Goal: Task Accomplishment & Management: Complete application form

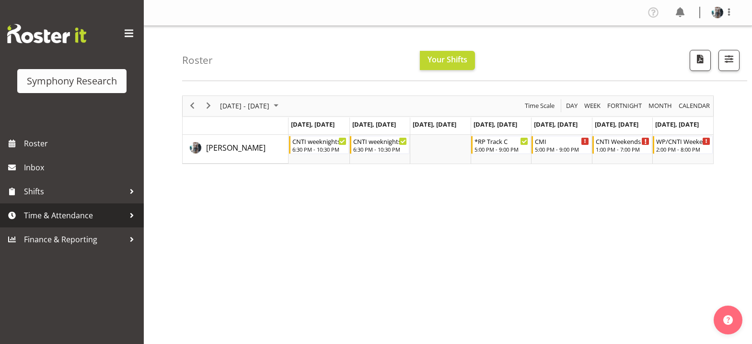
click at [65, 213] on span "Time & Attendance" at bounding box center [74, 215] width 101 height 14
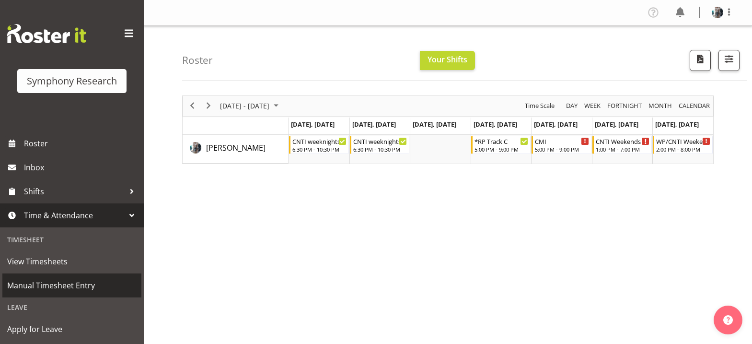
click at [72, 285] on span "Manual Timesheet Entry" at bounding box center [71, 285] width 129 height 14
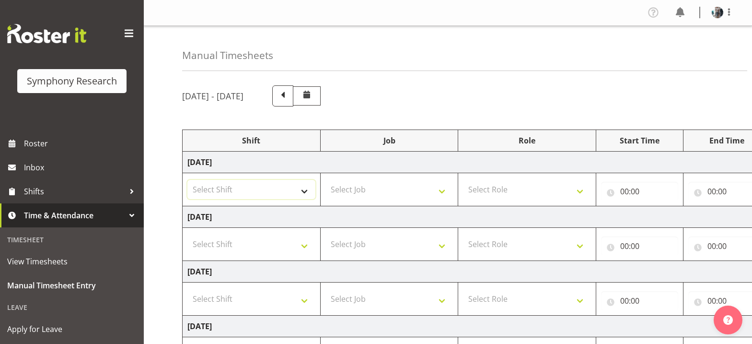
click at [304, 193] on select "Select Shift !!Weekend Residential (Roster IT Shift Label) *Business 9/10am ~ 4…" at bounding box center [251, 189] width 128 height 19
select select "48116"
click at [187, 180] on select "Select Shift !!Weekend Residential (Roster IT Shift Label) *Business 9/10am ~ 4…" at bounding box center [251, 189] width 128 height 19
click at [443, 193] on select "Select Job 550060 IF Admin 553492 World Poll Aus Wave 2 Main 2025 553493 World …" at bounding box center [390, 189] width 128 height 19
select select "10732"
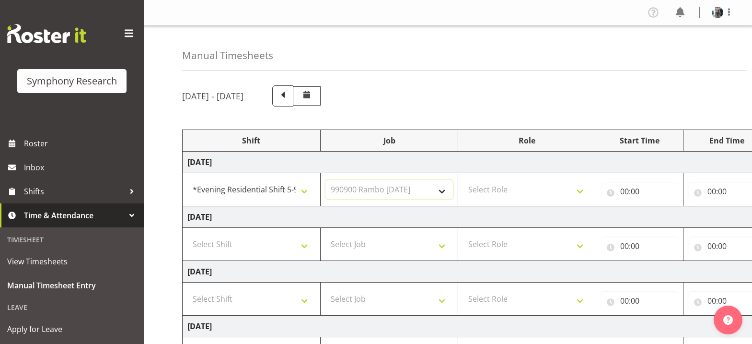
click at [326, 180] on select "Select Job 550060 IF Admin 553492 World Poll Aus Wave 2 Main 2025 553493 World …" at bounding box center [390, 189] width 128 height 19
click at [582, 193] on select "Select Role Briefing Interviewing" at bounding box center [527, 189] width 128 height 19
select select "47"
click at [463, 180] on select "Select Role Briefing Interviewing" at bounding box center [527, 189] width 128 height 19
click at [623, 191] on input "00:00" at bounding box center [639, 191] width 77 height 19
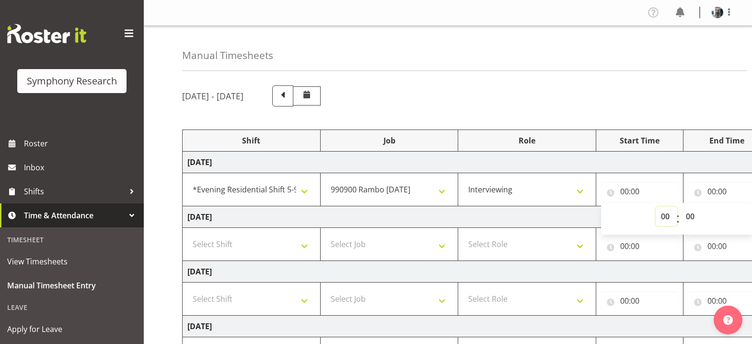
click at [664, 220] on select "00 01 02 03 04 05 06 07 08 09 10 11 12 13 14 15 16 17 18 19 20 21 22 23" at bounding box center [667, 216] width 22 height 19
select select "18"
click at [656, 207] on select "00 01 02 03 04 05 06 07 08 09 10 11 12 13 14 15 16 17 18 19 20 21 22 23" at bounding box center [667, 216] width 22 height 19
type input "18:00"
click at [665, 218] on select "00 01 02 03 04 05 06 07 08 09 10 11 12 13 14 15 16 17 18 19 20 21 22 23" at bounding box center [667, 216] width 22 height 19
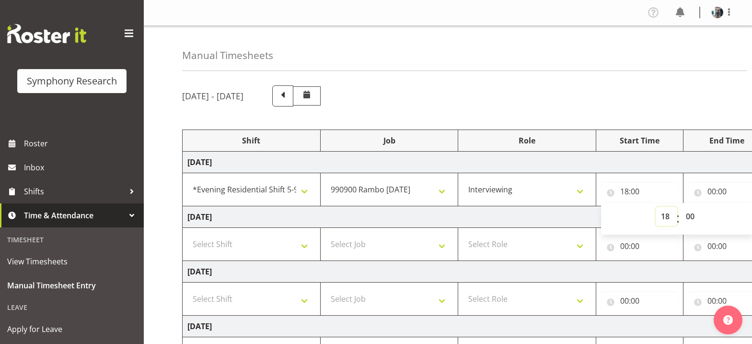
select select "17"
click at [656, 207] on select "00 01 02 03 04 05 06 07 08 09 10 11 12 13 14 15 16 17 18 19 20 21 22 23" at bounding box center [667, 216] width 22 height 19
type input "17:00"
click at [689, 219] on select "00 01 02 03 04 05 06 07 08 09 10 11 12 13 14 15 16 17 18 19 20 21 22 23 24 25 2…" at bounding box center [692, 216] width 22 height 19
select select "17"
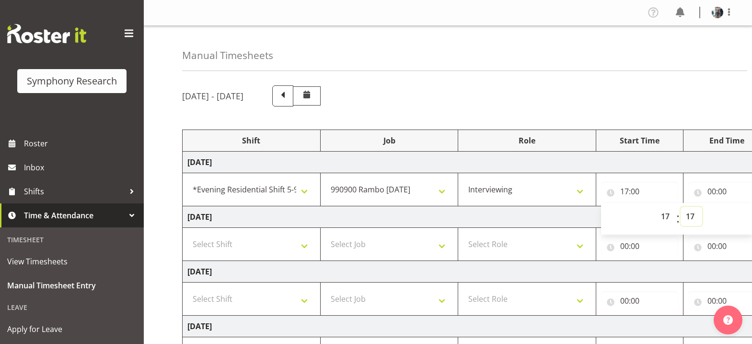
click at [681, 207] on select "00 01 02 03 04 05 06 07 08 09 10 11 12 13 14 15 16 17 18 19 20 21 22 23 24 25 2…" at bounding box center [692, 216] width 22 height 19
type input "17:17"
click at [690, 216] on select "00 01 02 03 04 05 06 07 08 09 10 11 12 13 14 15 16 17 18 19 20 21 22 23 24 25 2…" at bounding box center [692, 216] width 22 height 19
select select "0"
click at [690, 215] on select "00 01 02 03 04 05 06 07 08 09 10 11 12 13 14 15 16 17 18 19 20 21 22 23 24 25 2…" at bounding box center [692, 216] width 22 height 19
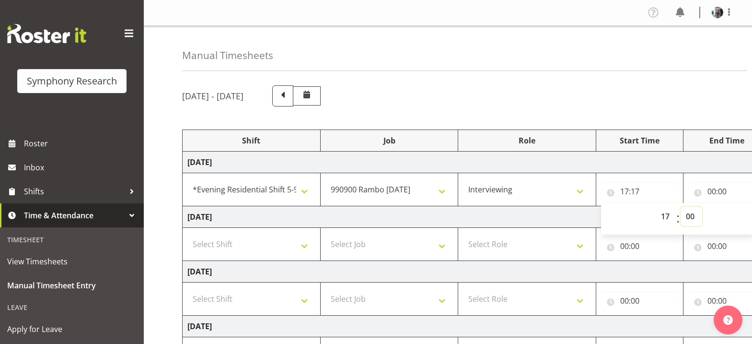
type input "17:00"
click at [711, 192] on input "00:00" at bounding box center [726, 191] width 77 height 19
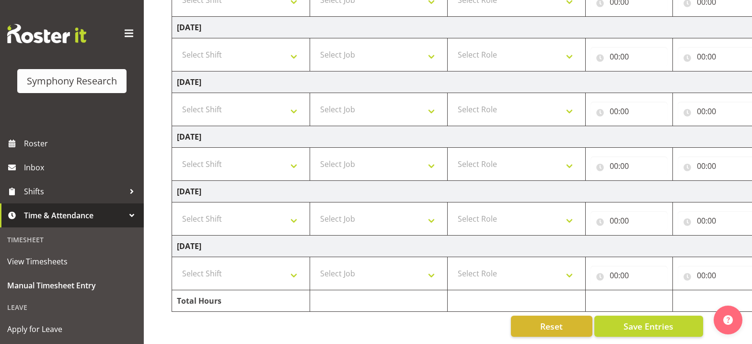
scroll to position [0, 35]
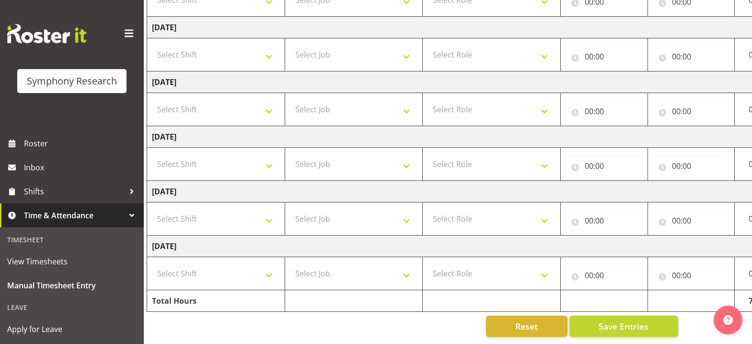
drag, startPoint x: 637, startPoint y: 336, endPoint x: 656, endPoint y: 338, distance: 19.8
click at [648, 338] on div "Manual Timesheets October 6th - October 12th 2025 Shift Job Role Start Time End…" at bounding box center [448, 63] width 608 height 562
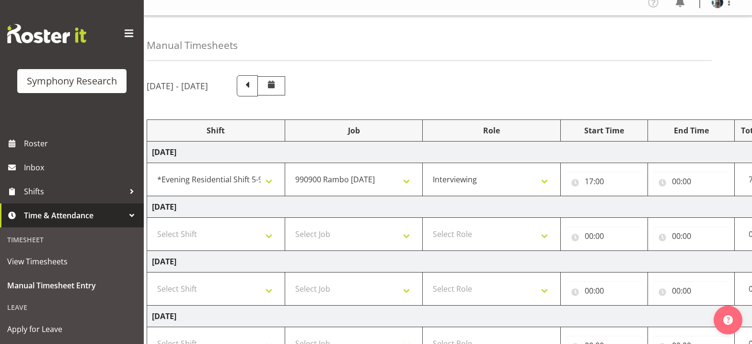
scroll to position [0, 0]
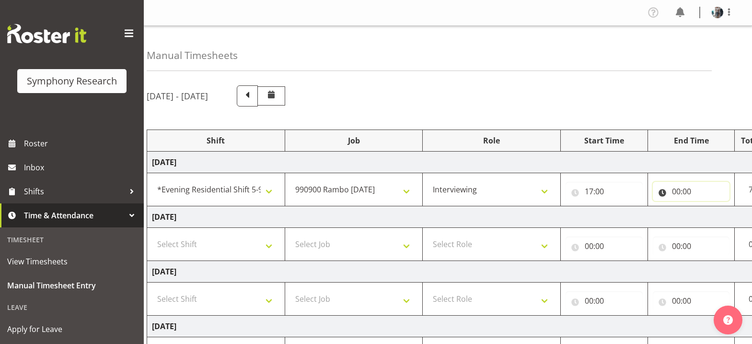
click at [676, 194] on input "00:00" at bounding box center [691, 191] width 77 height 19
click at [716, 221] on select "00 01 02 03 04 05 06 07 08 09 10 11 12 13 14 15 16 17 18 19 20 21 22 23" at bounding box center [719, 216] width 22 height 19
select select "17"
click at [708, 207] on select "00 01 02 03 04 05 06 07 08 09 10 11 12 13 14 15 16 17 18 19 20 21 22 23" at bounding box center [719, 216] width 22 height 19
type input "17:00"
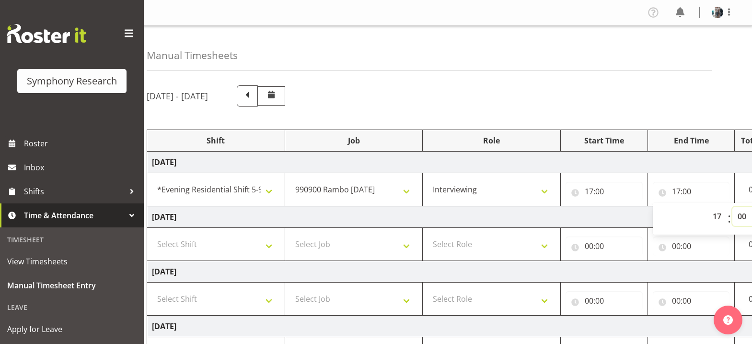
click at [742, 218] on select "00 01 02 03 04 05 06 07 08 09 10 11 12 13 14 15 16 17 18 19 20 21 22 23 24 25 2…" at bounding box center [744, 216] width 22 height 19
select select "43"
type input "17:43"
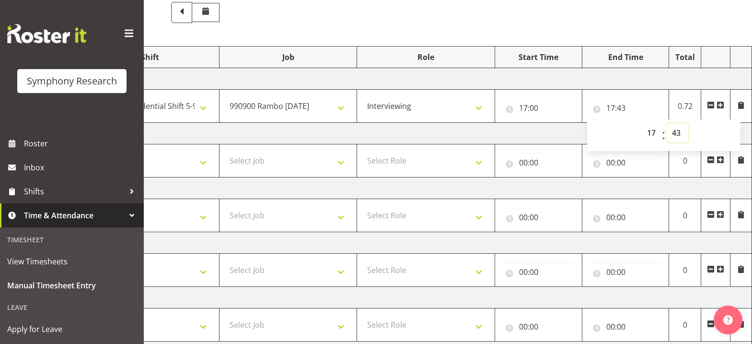
scroll to position [59, 0]
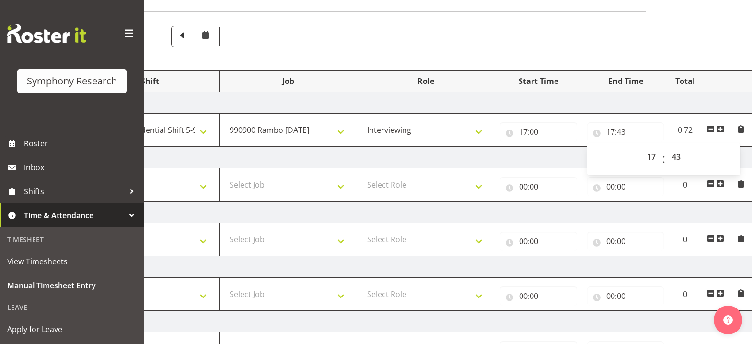
click at [722, 129] on span at bounding box center [721, 129] width 8 height 8
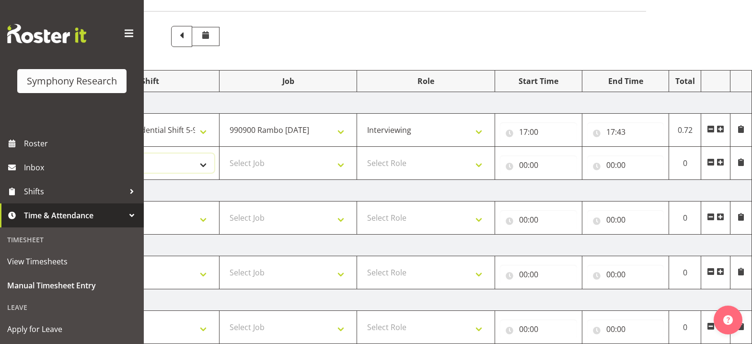
click at [202, 162] on select "Select Shift !!Weekend Residential (Roster IT Shift Label) *Business 9/10am ~ 4…" at bounding box center [150, 162] width 128 height 19
select select "48116"
click at [86, 153] on select "Select Shift !!Weekend Residential (Roster IT Shift Label) *Business 9/10am ~ 4…" at bounding box center [150, 162] width 128 height 19
click at [343, 168] on select "Select Job 550060 IF Admin 553492 World Poll Aus Wave 2 Main 2025 553493 World …" at bounding box center [288, 162] width 128 height 19
select select "10732"
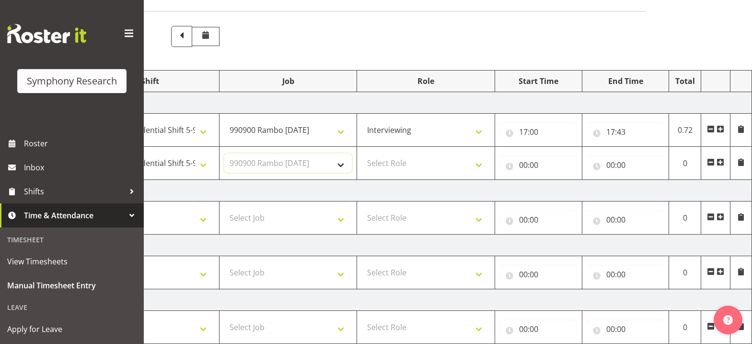
click at [224, 153] on select "Select Job 550060 IF Admin 553492 World Poll Aus Wave 2 Main 2025 553493 World …" at bounding box center [288, 162] width 128 height 19
click at [477, 166] on select "Select Role Briefing Interviewing" at bounding box center [426, 162] width 128 height 19
select select "47"
click at [362, 153] on select "Select Role Briefing Interviewing" at bounding box center [426, 162] width 128 height 19
click at [525, 164] on input "00:00" at bounding box center [538, 164] width 77 height 19
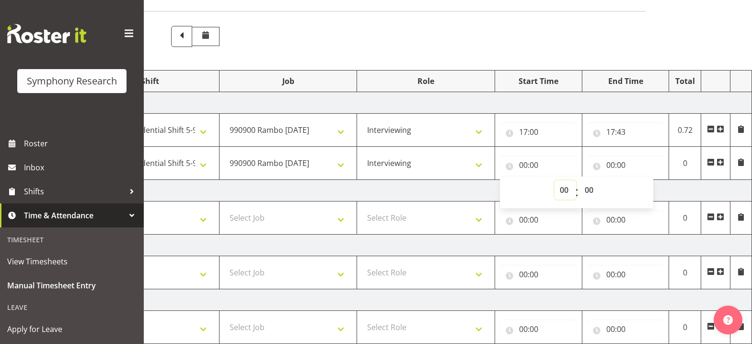
click at [565, 193] on select "00 01 02 03 04 05 06 07 08 09 10 11 12 13 14 15 16 17 18 19 20 21 22 23" at bounding box center [566, 189] width 22 height 19
select select "17"
click at [555, 180] on select "00 01 02 03 04 05 06 07 08 09 10 11 12 13 14 15 16 17 18 19 20 21 22 23" at bounding box center [566, 189] width 22 height 19
type input "17:00"
click at [609, 165] on input "00:00" at bounding box center [625, 164] width 77 height 19
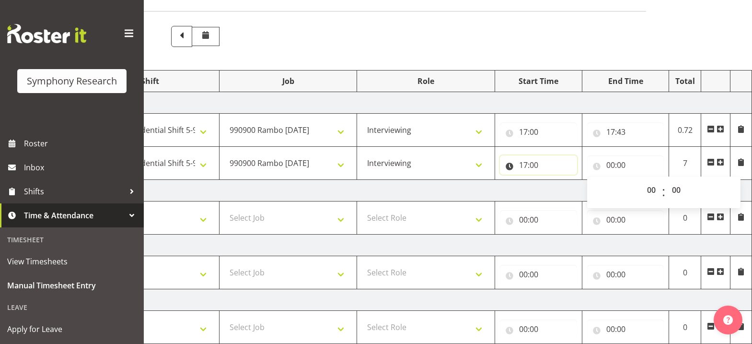
click at [536, 166] on input "17:00" at bounding box center [538, 164] width 77 height 19
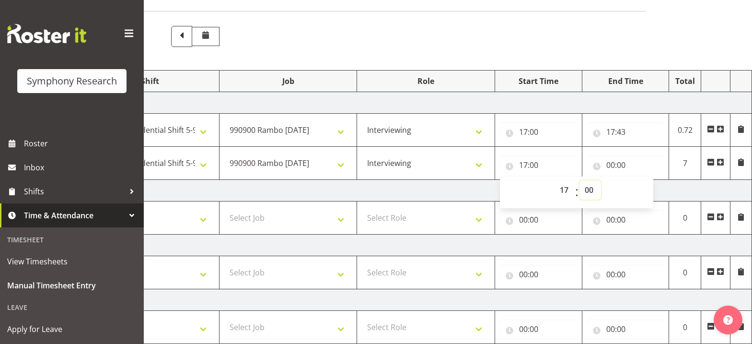
click at [592, 192] on select "00 01 02 03 04 05 06 07 08 09 10 11 12 13 14 15 16 17 18 19 20 21 22 23 24 25 2…" at bounding box center [591, 189] width 22 height 19
select select "56"
click at [580, 180] on select "00 01 02 03 04 05 06 07 08 09 10 11 12 13 14 15 16 17 18 19 20 21 22 23 24 25 2…" at bounding box center [591, 189] width 22 height 19
type input "17:56"
click at [721, 161] on span at bounding box center [721, 162] width 8 height 8
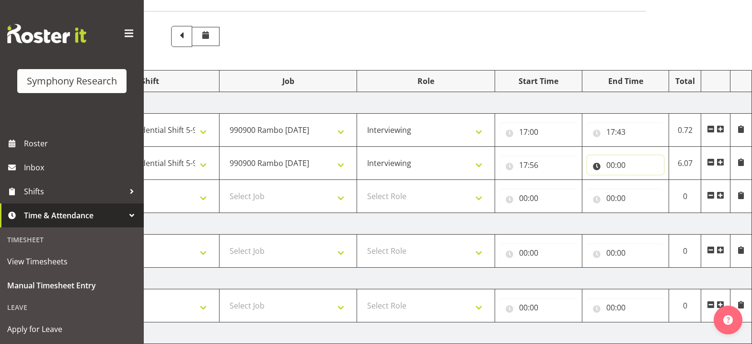
click at [609, 164] on input "00:00" at bounding box center [625, 164] width 77 height 19
click at [654, 190] on select "00 01 02 03 04 05 06 07 08 09 10 11 12 13 14 15 16 17 18 19 20 21 22 23" at bounding box center [653, 189] width 22 height 19
select select "17"
click at [642, 180] on select "00 01 02 03 04 05 06 07 08 09 10 11 12 13 14 15 16 17 18 19 20 21 22 23" at bounding box center [653, 189] width 22 height 19
type input "17:00"
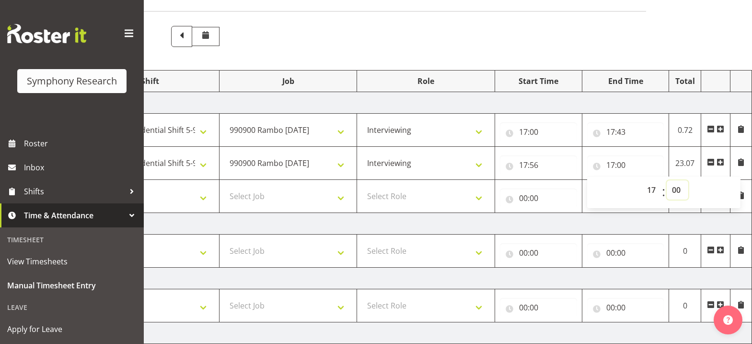
click at [674, 190] on select "00 01 02 03 04 05 06 07 08 09 10 11 12 13 14 15 16 17 18 19 20 21 22 23 24 25 2…" at bounding box center [678, 189] width 22 height 19
select select "58"
click at [667, 180] on select "00 01 02 03 04 05 06 07 08 09 10 11 12 13 14 15 16 17 18 19 20 21 22 23 24 25 2…" at bounding box center [678, 189] width 22 height 19
type input "17:58"
click at [722, 163] on span at bounding box center [721, 162] width 8 height 8
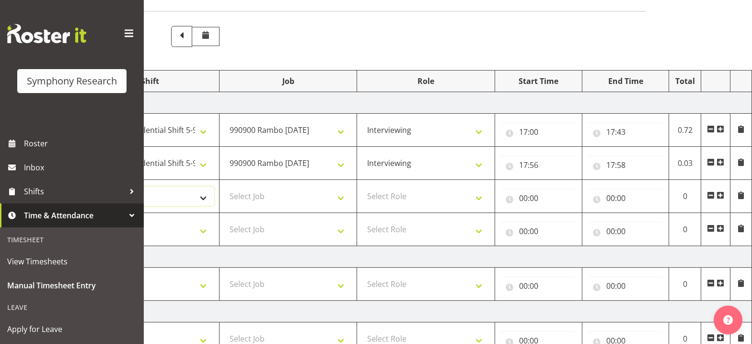
click at [208, 203] on select "Select Shift !!Weekend Residential (Roster IT Shift Label) *Business 9/10am ~ 4…" at bounding box center [150, 195] width 128 height 19
select select "48116"
click at [86, 186] on select "Select Shift !!Weekend Residential (Roster IT Shift Label) *Business 9/10am ~ 4…" at bounding box center [150, 195] width 128 height 19
click at [345, 200] on select "Select Job 550060 IF Admin 553492 World Poll Aus Wave 2 Main 2025 553493 World …" at bounding box center [288, 195] width 128 height 19
select select "10485"
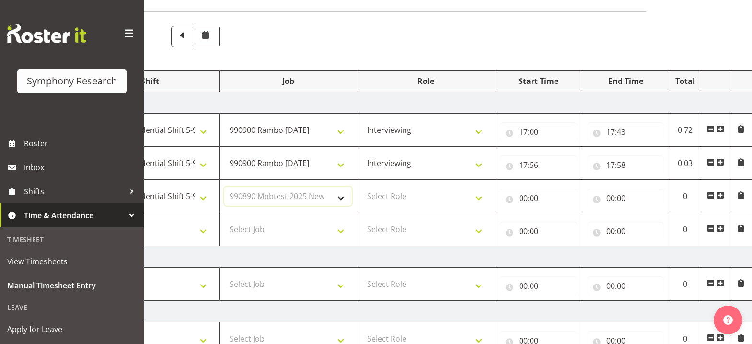
click at [224, 186] on select "Select Job 550060 IF Admin 553492 World Poll Aus Wave 2 Main 2025 553493 World …" at bounding box center [288, 195] width 128 height 19
click at [479, 199] on select "Select Role Briefing Interviewing" at bounding box center [426, 195] width 128 height 19
select select "47"
click at [362, 186] on select "Select Role Briefing Interviewing" at bounding box center [426, 195] width 128 height 19
click at [524, 198] on input "00:00" at bounding box center [538, 197] width 77 height 19
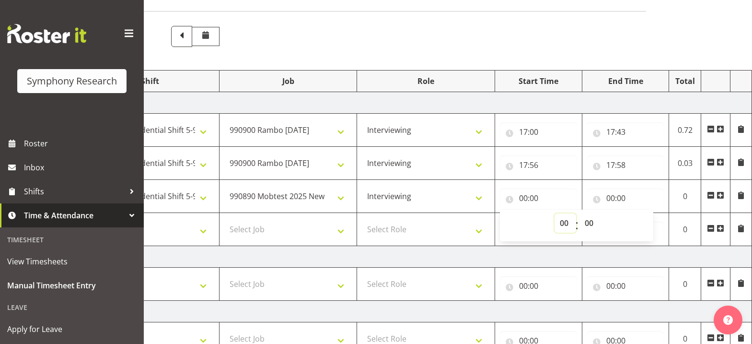
click at [565, 226] on select "00 01 02 03 04 05 06 07 08 09 10 11 12 13 14 15 16 17 18 19 20 21 22 23" at bounding box center [566, 222] width 22 height 19
select select "18"
click at [555, 213] on select "00 01 02 03 04 05 06 07 08 09 10 11 12 13 14 15 16 17 18 19 20 21 22 23" at bounding box center [566, 222] width 22 height 19
type input "18:00"
click at [590, 225] on select "00 01 02 03 04 05 06 07 08 09 10 11 12 13 14 15 16 17 18 19 20 21 22 23 24 25 2…" at bounding box center [591, 222] width 22 height 19
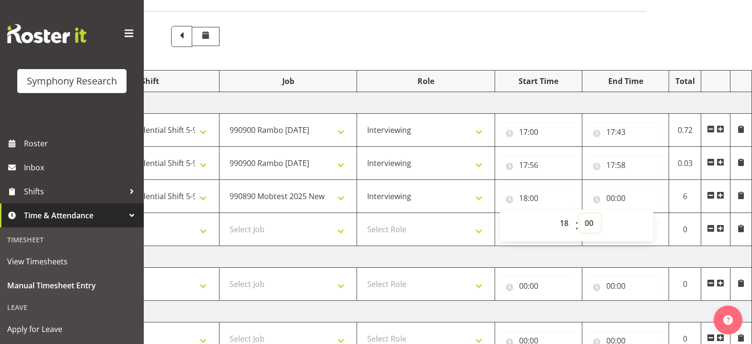
select select "10"
click at [580, 213] on select "00 01 02 03 04 05 06 07 08 09 10 11 12 13 14 15 16 17 18 19 20 21 22 23 24 25 2…" at bounding box center [591, 222] width 22 height 19
type input "18:10"
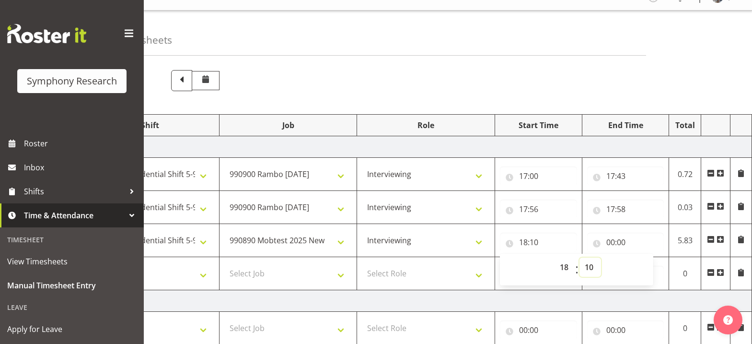
scroll to position [15, 0]
click at [611, 245] on input "00:00" at bounding box center [625, 242] width 77 height 19
click at [651, 268] on select "00 01 02 03 04 05 06 07 08 09 10 11 12 13 14 15 16 17 18 19 20 21 22 23" at bounding box center [653, 267] width 22 height 19
select select "21"
click at [642, 258] on select "00 01 02 03 04 05 06 07 08 09 10 11 12 13 14 15 16 17 18 19 20 21 22 23" at bounding box center [653, 267] width 22 height 19
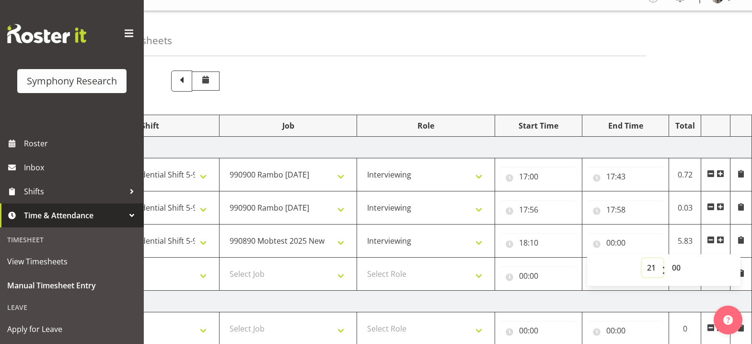
type input "21:00"
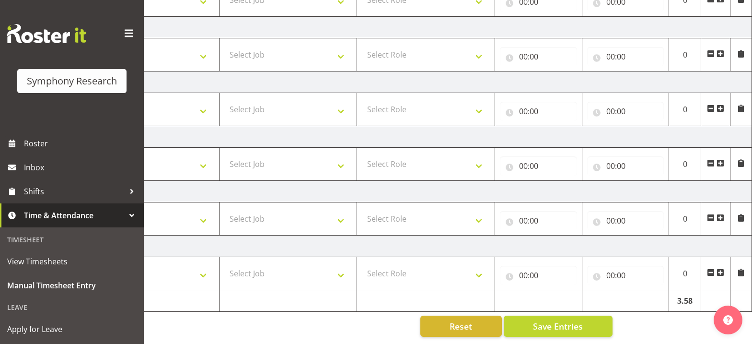
scroll to position [350, 0]
click at [567, 323] on span "Save Entries" at bounding box center [558, 326] width 50 height 12
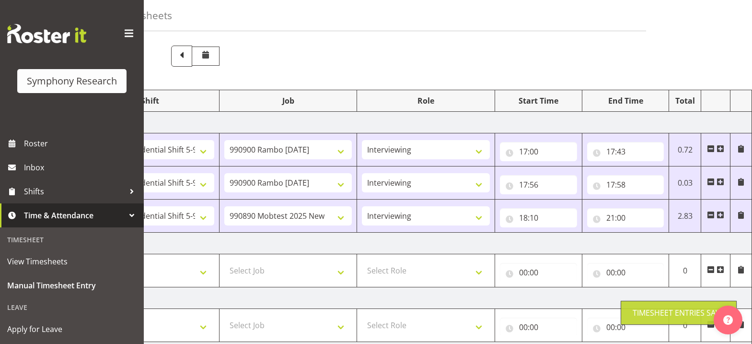
scroll to position [0, 0]
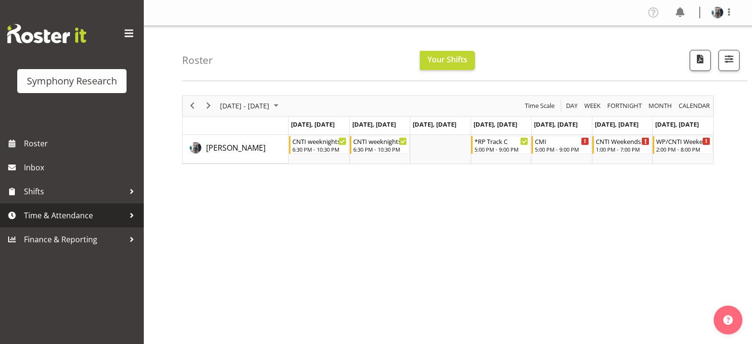
click at [38, 214] on span "Time & Attendance" at bounding box center [74, 215] width 101 height 14
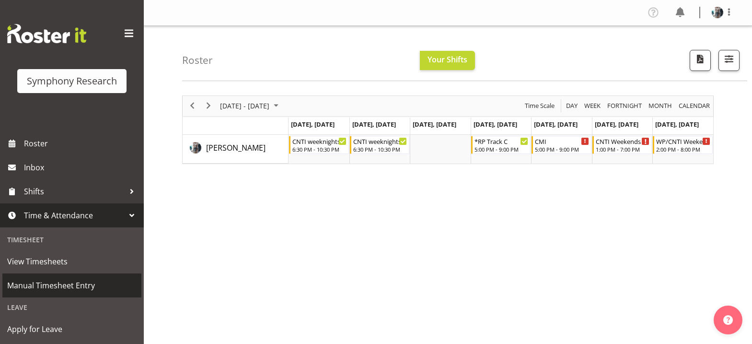
click at [40, 288] on span "Manual Timesheet Entry" at bounding box center [71, 285] width 129 height 14
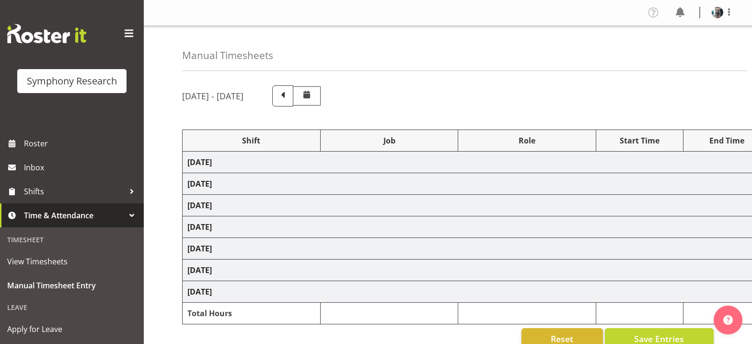
select select "48116"
select select "10732"
select select "47"
select select "48116"
select select "10732"
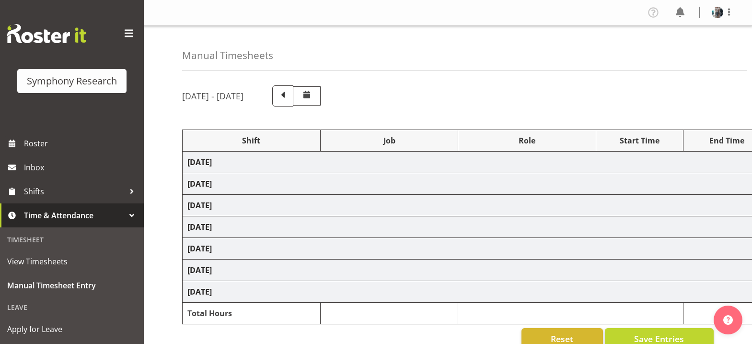
select select "47"
select select "48116"
select select "10485"
select select "47"
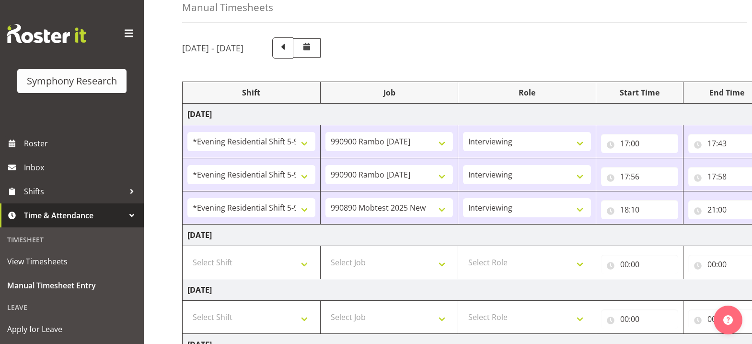
scroll to position [96, 0]
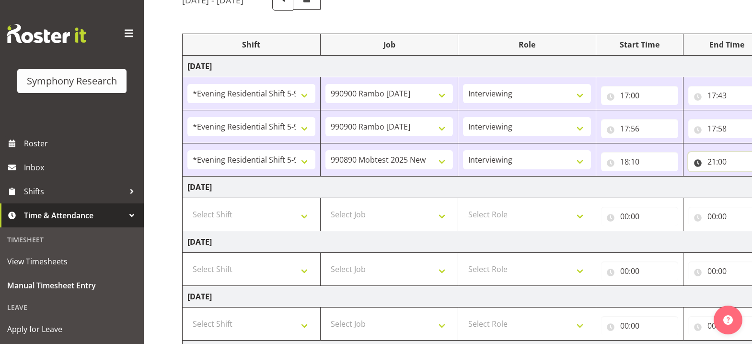
click at [712, 163] on input "21:00" at bounding box center [726, 161] width 77 height 19
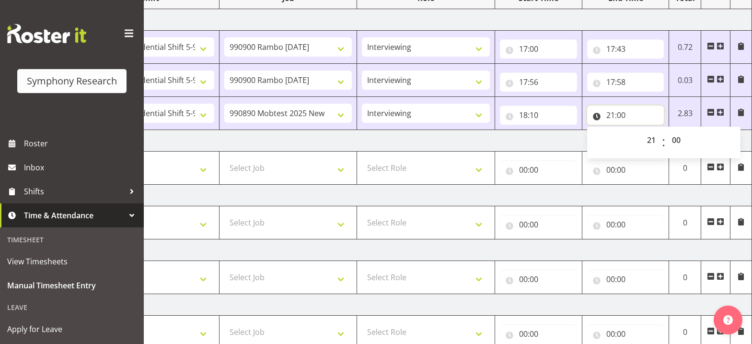
scroll to position [126, 0]
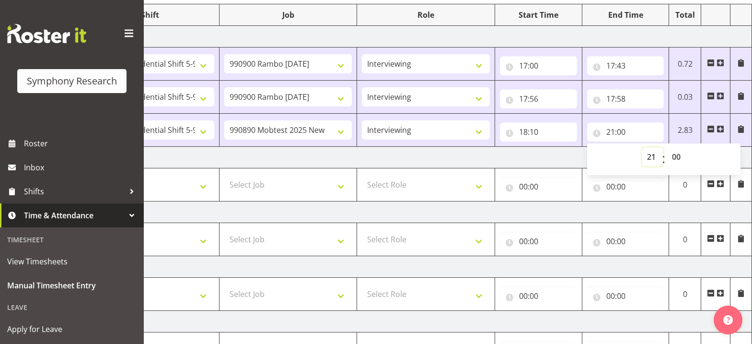
click at [652, 158] on select "00 01 02 03 04 05 06 07 08 09 10 11 12 13 14 15 16 17 18 19 20 21 22 23" at bounding box center [653, 156] width 22 height 19
select select "19"
click at [642, 147] on select "00 01 02 03 04 05 06 07 08 09 10 11 12 13 14 15 16 17 18 19 20 21 22 23" at bounding box center [653, 156] width 22 height 19
type input "19:00"
click at [676, 159] on select "00 01 02 03 04 05 06 07 08 09 10 11 12 13 14 15 16 17 18 19 20 21 22 23 24 25 2…" at bounding box center [678, 156] width 22 height 19
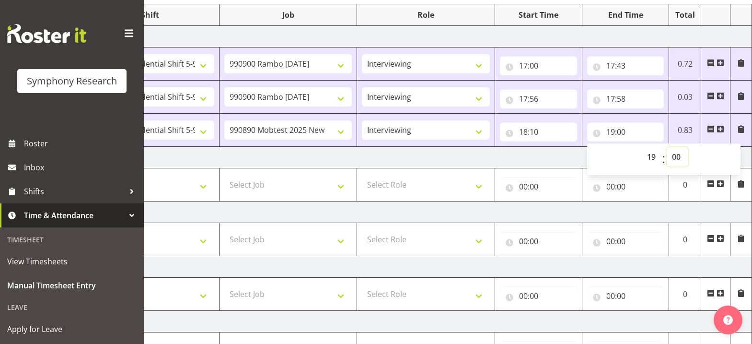
select select "48"
click at [667, 147] on select "00 01 02 03 04 05 06 07 08 09 10 11 12 13 14 15 16 17 18 19 20 21 22 23 24 25 2…" at bounding box center [678, 156] width 22 height 19
type input "19:48"
click at [722, 129] on span at bounding box center [721, 129] width 8 height 8
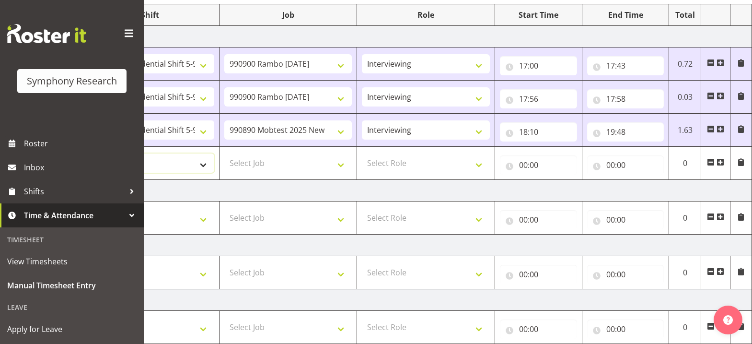
click at [204, 162] on select "Select Shift !!Weekend Residential (Roster IT Shift Label) *Business 9/10am ~ 4…" at bounding box center [150, 162] width 128 height 19
click at [86, 153] on select "Select Shift !!Weekend Residential (Roster IT Shift Label) *Business 9/10am ~ 4…" at bounding box center [150, 162] width 128 height 19
click at [201, 164] on select "!!Weekend Residential (Roster IT Shift Label) *Business 9/10am ~ 4:30pm *Busine…" at bounding box center [150, 162] width 128 height 19
select select "2690"
click at [86, 153] on select "!!Weekend Residential (Roster IT Shift Label) *Business 9/10am ~ 4:30pm *Busine…" at bounding box center [150, 162] width 128 height 19
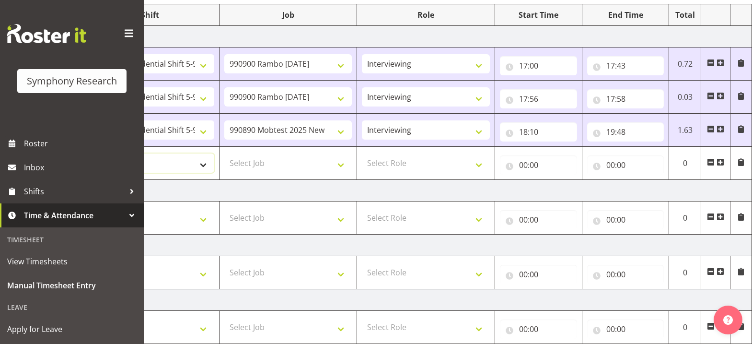
click at [205, 163] on select "!!Weekend Residential (Roster IT Shift Label) *Business 9/10am ~ 4:30pm *Busine…" at bounding box center [150, 162] width 128 height 19
click at [86, 153] on select "!!Weekend Residential (Roster IT Shift Label) *Business 9/10am ~ 4:30pm *Busine…" at bounding box center [150, 162] width 128 height 19
click at [343, 164] on select "Select Job 550060 IF Admin 553492 World Poll Aus Wave 2 Main 2025 553493 World …" at bounding box center [288, 162] width 128 height 19
select select "10732"
click at [224, 153] on select "Select Job 550060 IF Admin 553492 World Poll Aus Wave 2 Main 2025 553493 World …" at bounding box center [288, 162] width 128 height 19
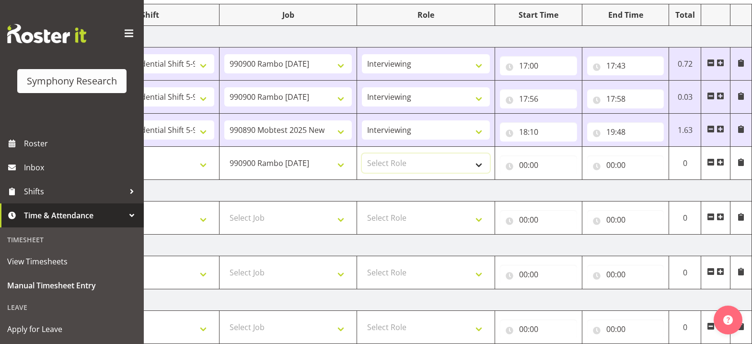
click at [480, 165] on select "Select Role Briefing Interviewing" at bounding box center [426, 162] width 128 height 19
select select "47"
click at [362, 153] on select "Select Role Briefing Interviewing" at bounding box center [426, 162] width 128 height 19
click at [523, 164] on input "00:00" at bounding box center [538, 164] width 77 height 19
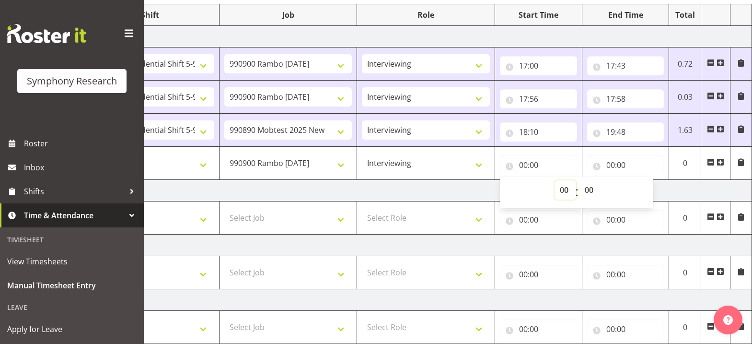
click at [560, 190] on select "00 01 02 03 04 05 06 07 08 09 10 11 12 13 14 15 16 17 18 19 20 21 22 23" at bounding box center [566, 189] width 22 height 19
select select "19"
click at [555, 180] on select "00 01 02 03 04 05 06 07 08 09 10 11 12 13 14 15 16 17 18 19 20 21 22 23" at bounding box center [566, 189] width 22 height 19
type input "19:00"
click at [588, 192] on select "00 01 02 03 04 05 06 07 08 09 10 11 12 13 14 15 16 17 18 19 20 21 22 23 24 25 2…" at bounding box center [591, 189] width 22 height 19
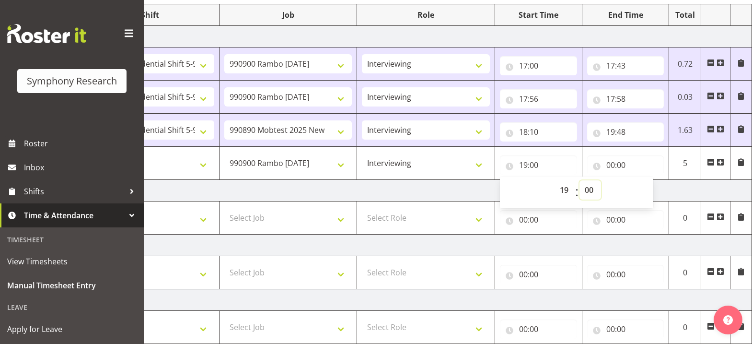
select select "48"
click at [612, 165] on input "00:00" at bounding box center [625, 164] width 77 height 19
type input "19:48"
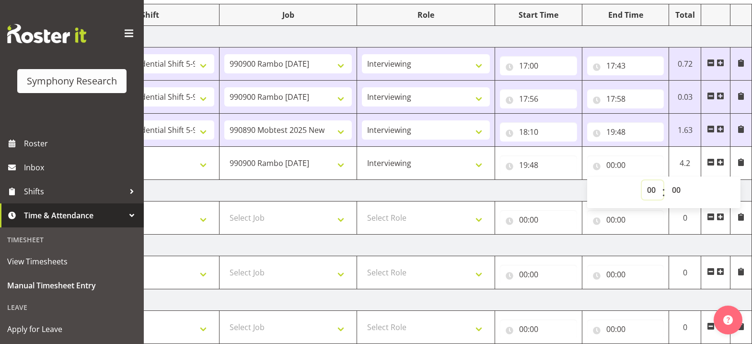
click at [651, 194] on select "00 01 02 03 04 05 06 07 08 09 10 11 12 13 14 15 16 17 18 19 20 21 22 23" at bounding box center [653, 189] width 22 height 19
select select "21"
type input "21:00"
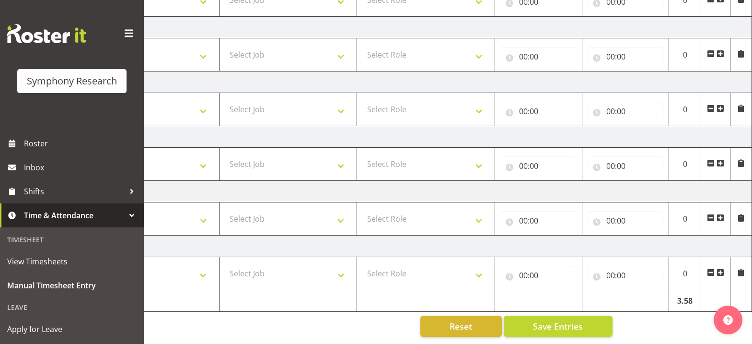
scroll to position [350, 0]
click at [594, 321] on button "Save Entries" at bounding box center [558, 325] width 109 height 21
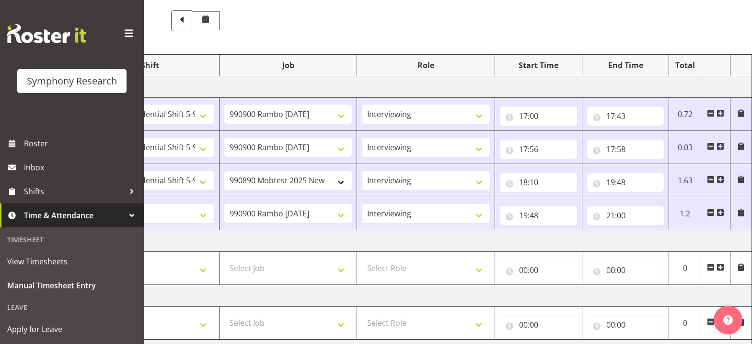
scroll to position [63, 0]
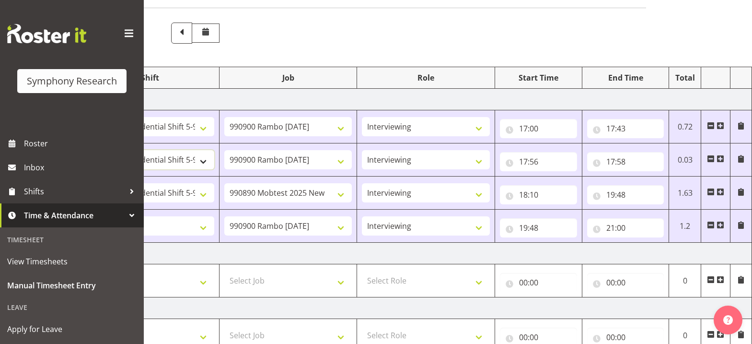
click at [204, 161] on select "!!Weekend Residential (Roster IT Shift Label) *Business 9/10am ~ 4:30pm *Busine…" at bounding box center [150, 159] width 128 height 19
select select "2690"
click at [86, 150] on select "!!Weekend Residential (Roster IT Shift Label) *Business 9/10am ~ 4:30pm *Busine…" at bounding box center [150, 159] width 128 height 19
click at [203, 129] on select "!!Weekend Residential (Roster IT Shift Label) *Business 9/10am ~ 4:30pm *Busine…" at bounding box center [150, 126] width 128 height 19
select select "2690"
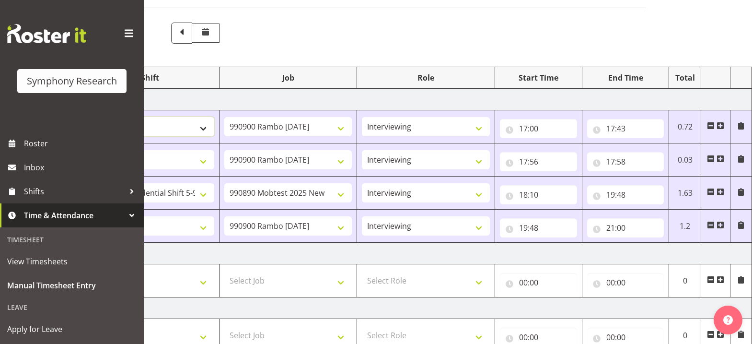
click at [86, 117] on select "!!Weekend Residential (Roster IT Shift Label) *Business 9/10am ~ 4:30pm *Busine…" at bounding box center [150, 126] width 128 height 19
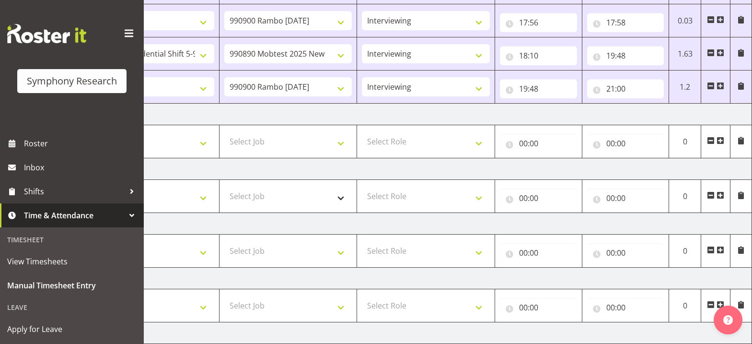
scroll to position [207, 0]
